Goal: Task Accomplishment & Management: Use online tool/utility

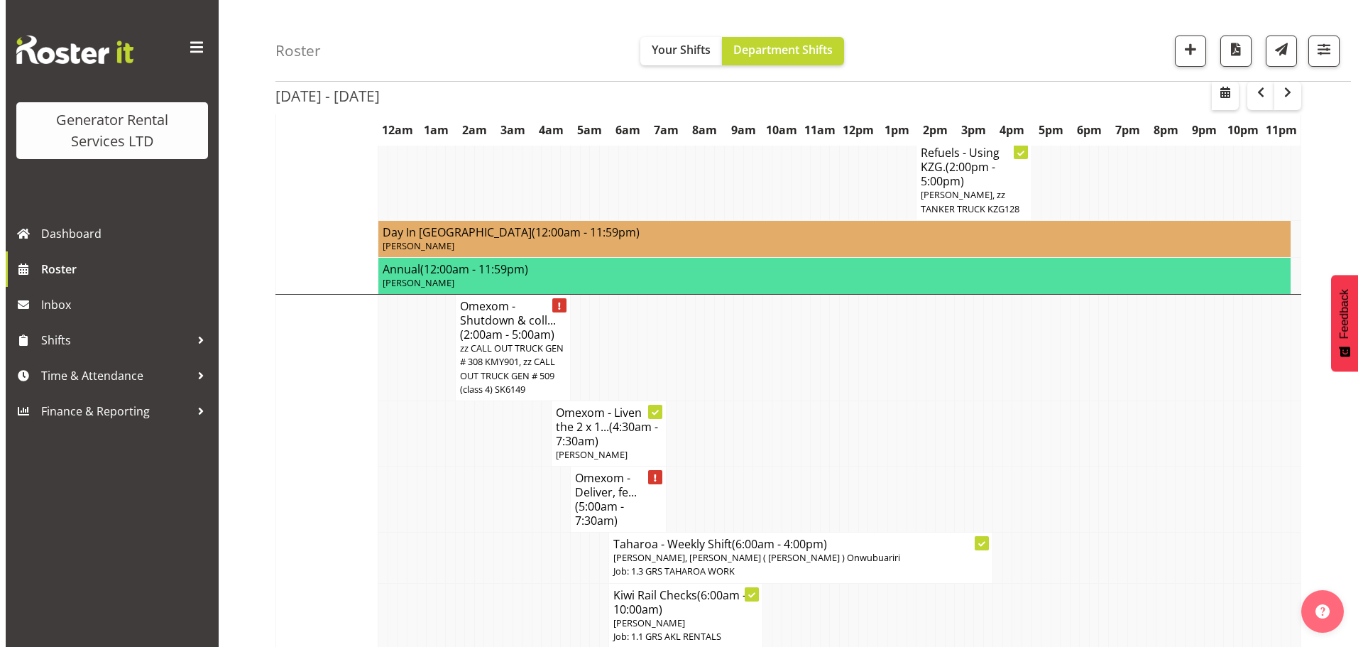
scroll to position [976, 0]
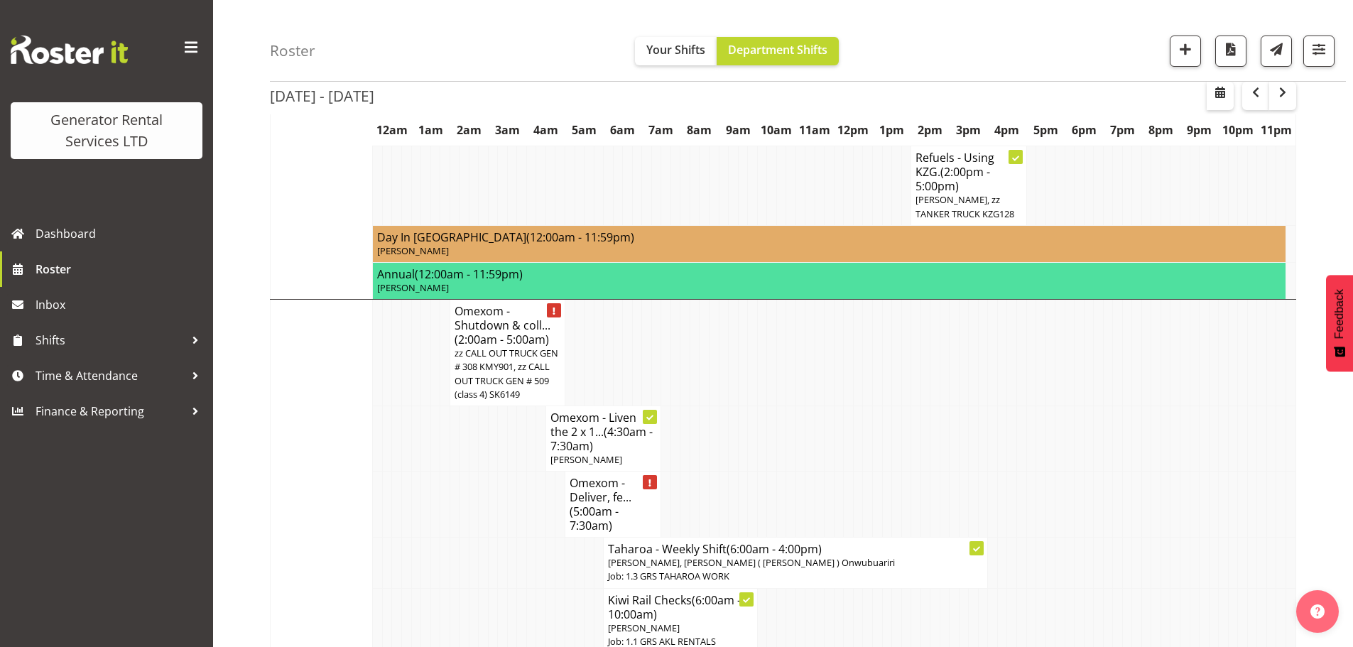
click at [599, 410] on h4 "Omexom - Liven the 2 x 1... (4:30am - 7:30am)" at bounding box center [603, 431] width 106 height 43
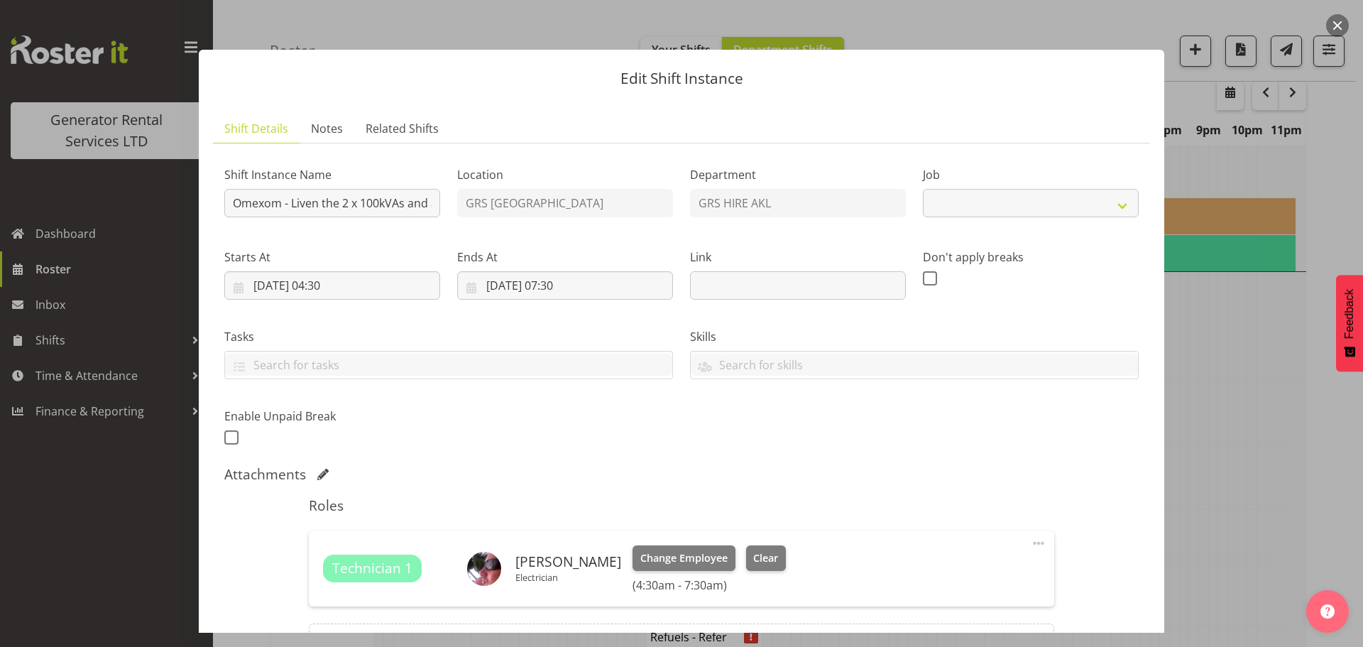
select select "9"
click at [331, 202] on input "Omexom - Liven the 2 x 100kVAs and a 30kVA (1ph) at [GEOGRAPHIC_DATA] / Chatswo…" at bounding box center [332, 203] width 216 height 28
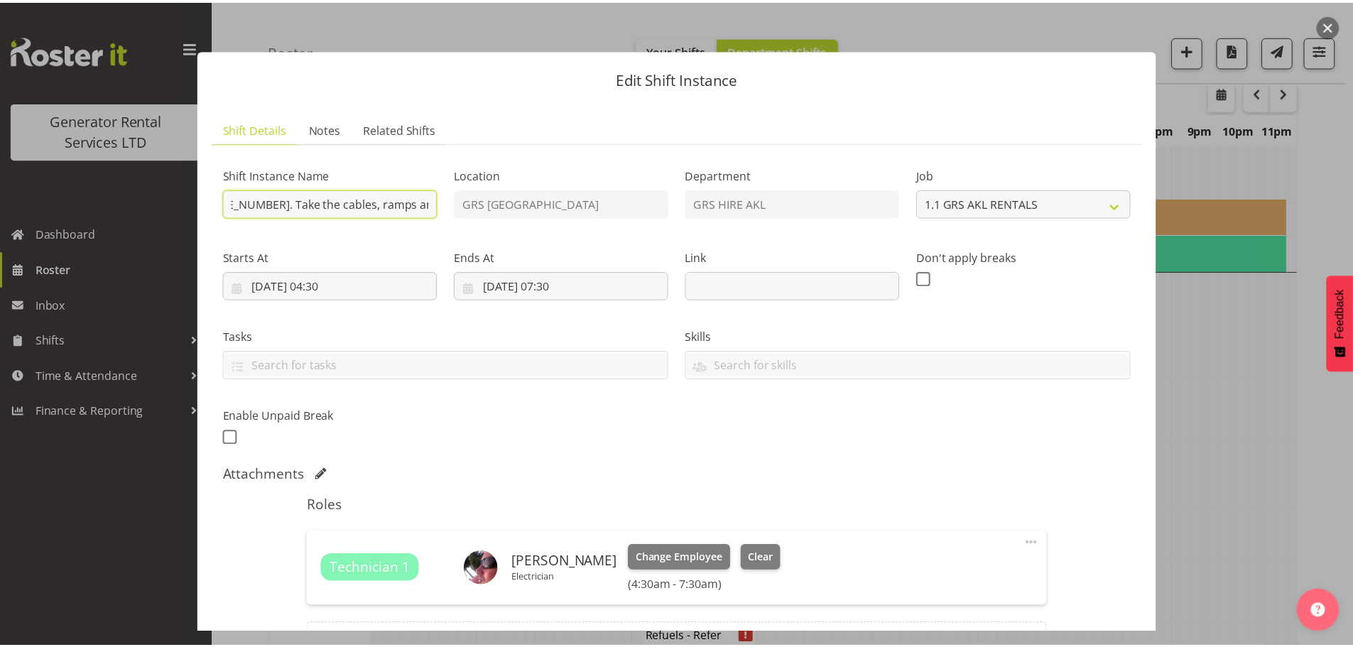
scroll to position [0, 704]
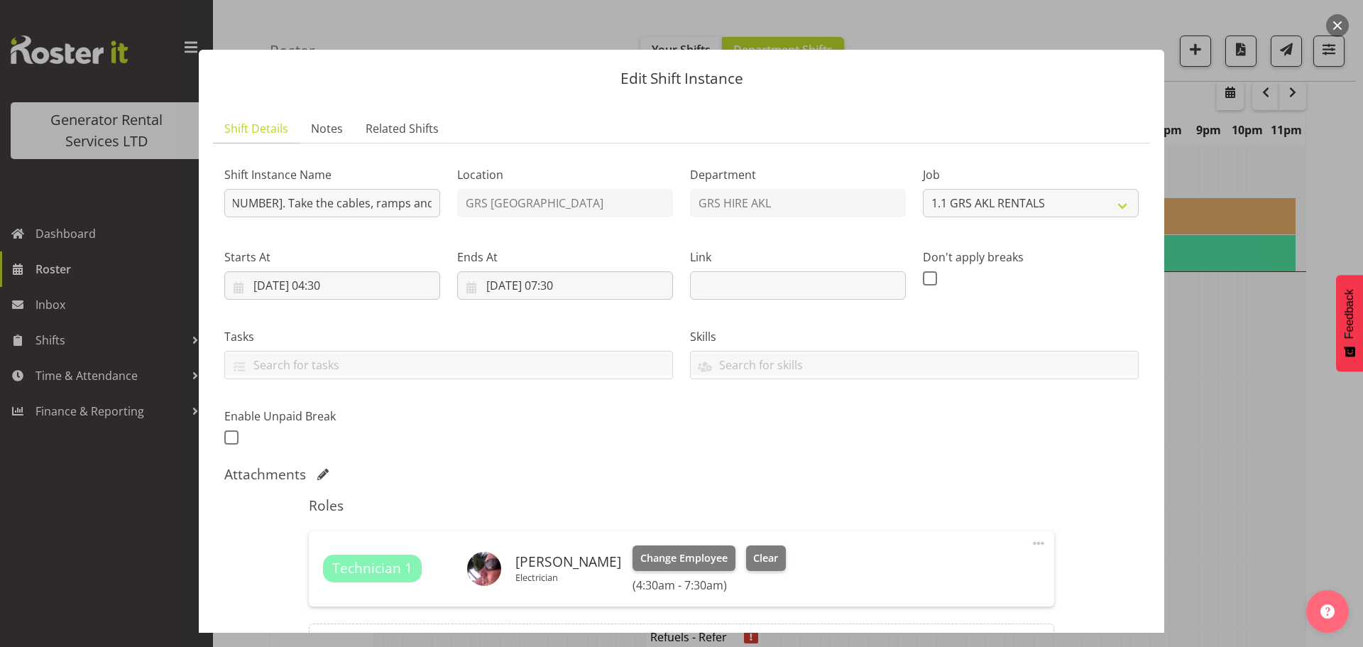
click at [1338, 26] on button "button" at bounding box center [1337, 25] width 23 height 23
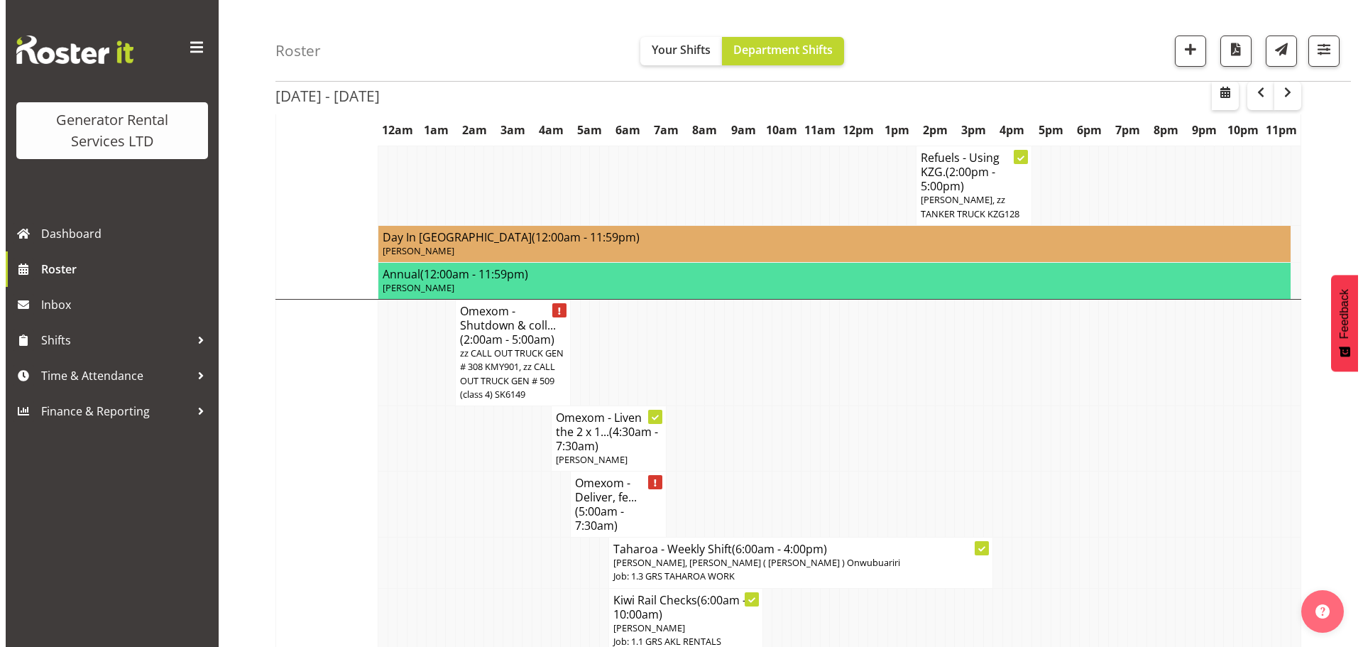
scroll to position [0, 0]
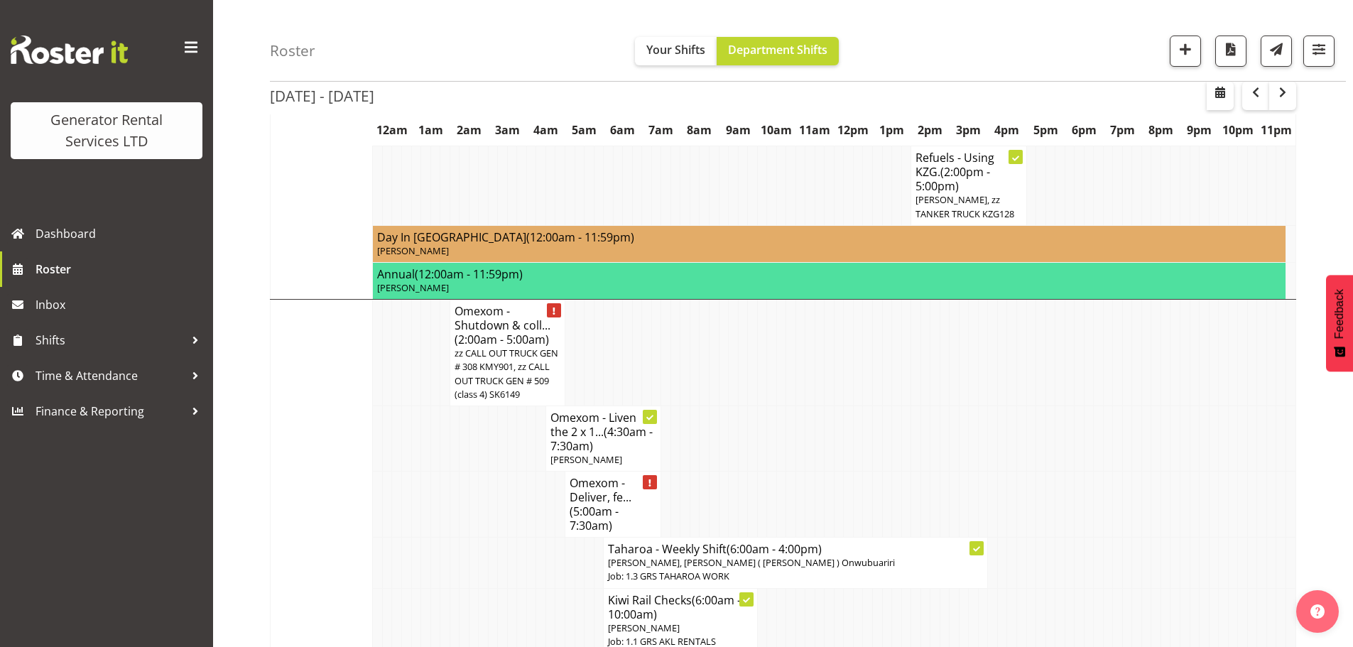
click at [483, 347] on span "zz CALL OUT TRUCK GEN # 308 KMY901, zz CALL OUT TRUCK GEN # 509 (class 4) SK6149" at bounding box center [506, 374] width 104 height 54
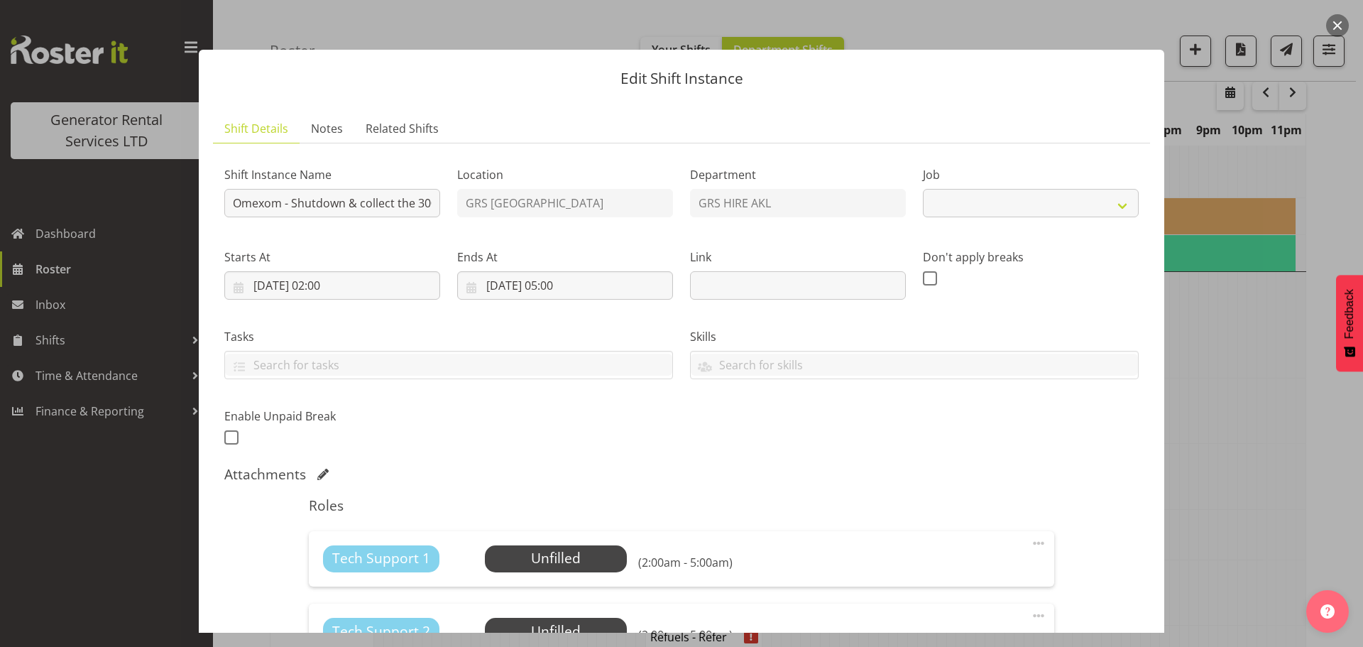
select select "7504"
click at [363, 202] on input "Omexom - Shutdown & collect the 300kVA & 2 x 500kVA trucks from [GEOGRAPHIC_DAT…" at bounding box center [332, 203] width 216 height 28
click at [1092, 25] on div "Edit Shift Instance Shift Details Notes Related Shifts Shift Instance Name Omex…" at bounding box center [682, 323] width 994 height 618
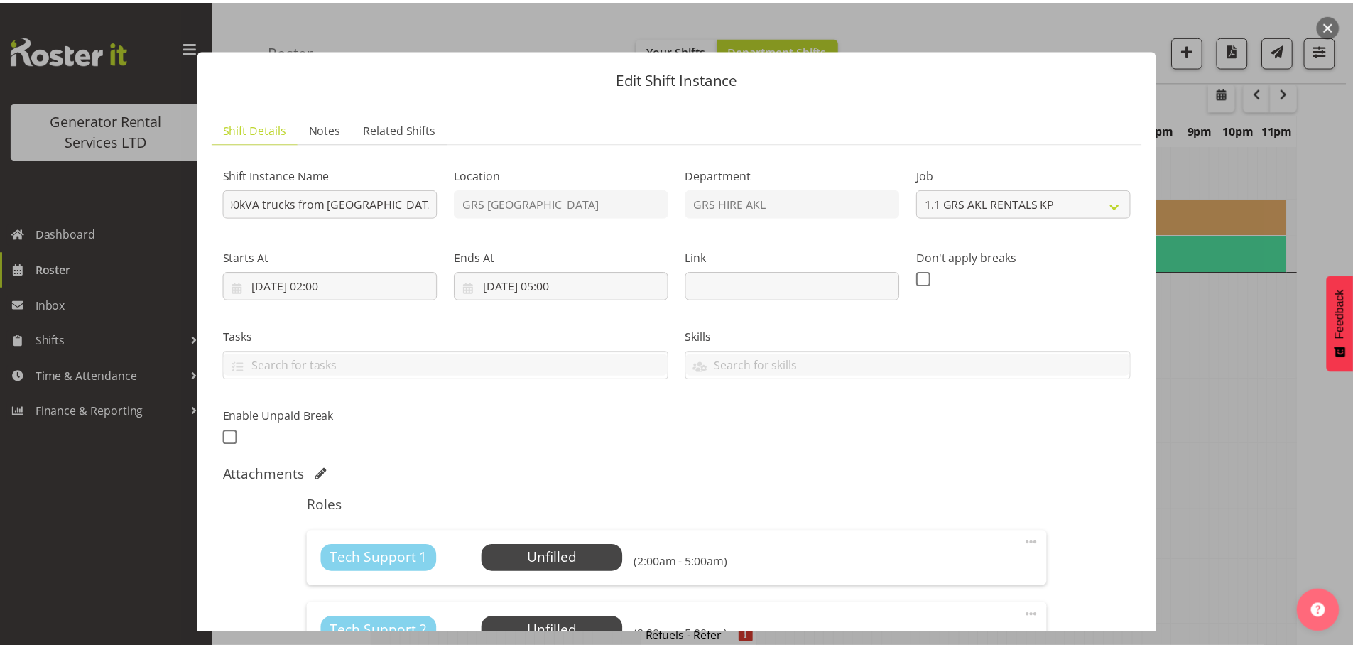
scroll to position [0, 0]
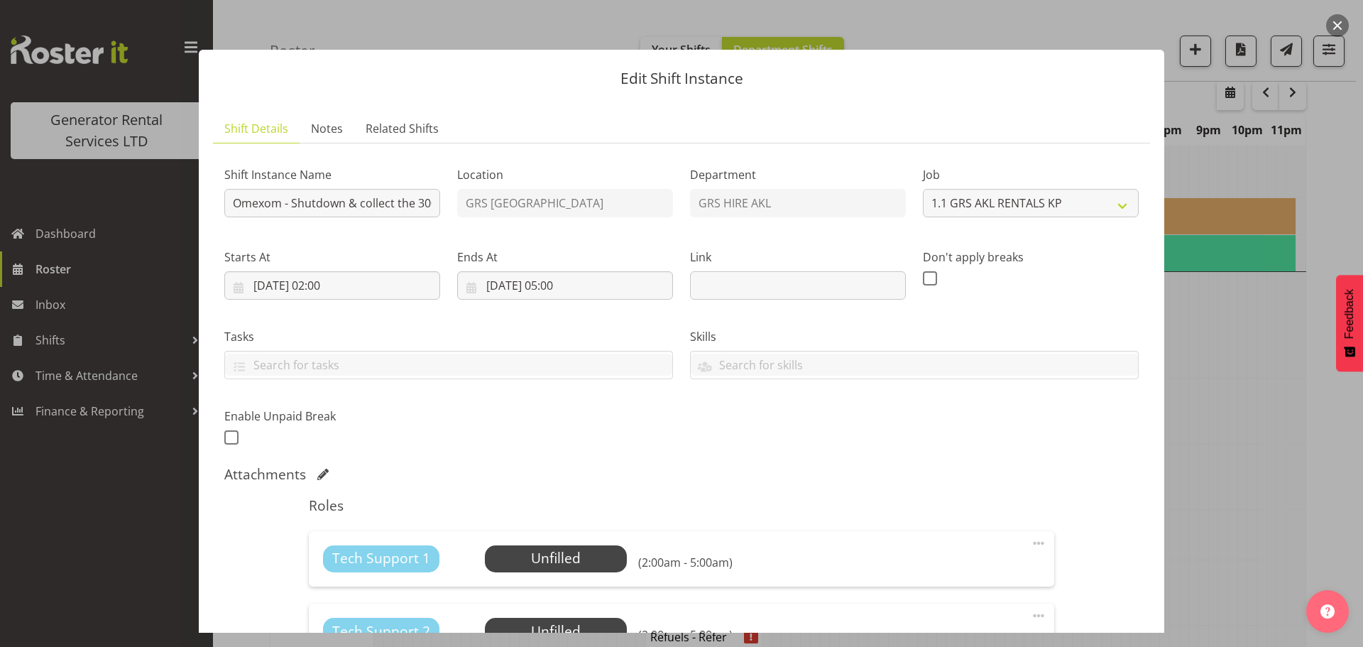
click at [1338, 26] on button "button" at bounding box center [1337, 25] width 23 height 23
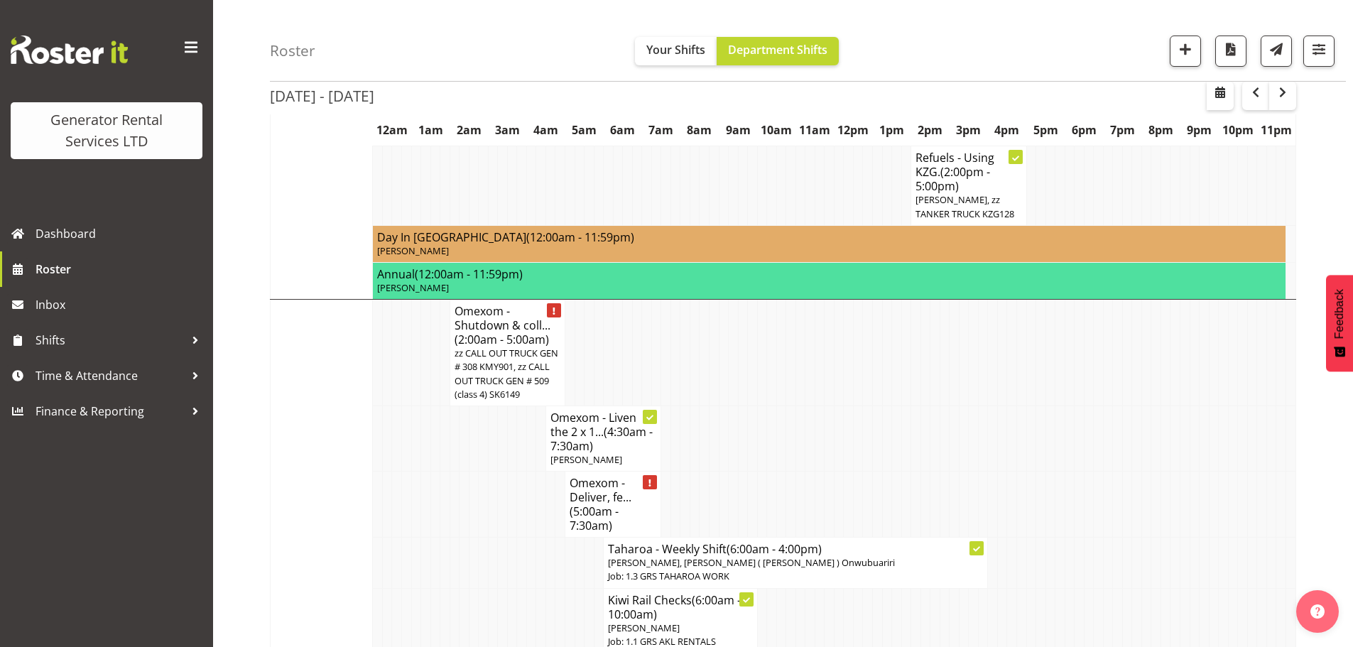
click at [972, 33] on div "Roster Your Shifts Department Shifts 1 Locations Clear GRS [GEOGRAPHIC_DATA] GR…" at bounding box center [808, 41] width 1076 height 82
